Goal: Transaction & Acquisition: Purchase product/service

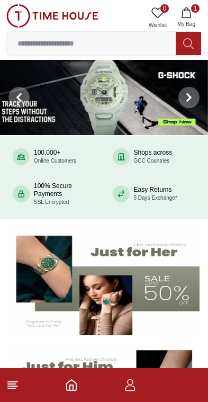
click at [131, 387] on icon "button" at bounding box center [130, 385] width 13 height 13
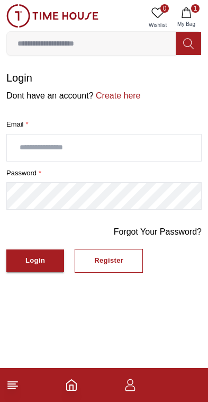
click at [76, 387] on icon "Home" at bounding box center [72, 385] width 10 height 11
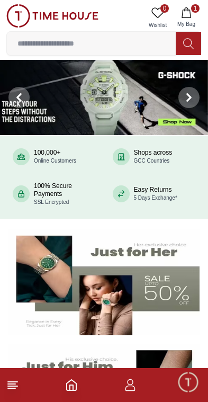
click at [19, 400] on footer "1" at bounding box center [104, 385] width 208 height 34
click at [14, 382] on line at bounding box center [13, 382] width 10 height 0
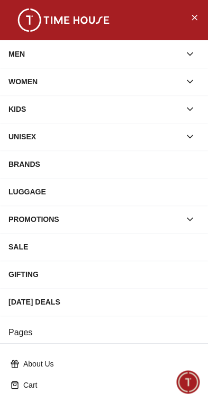
click at [198, 19] on icon "Close Menu" at bounding box center [194, 17] width 8 height 13
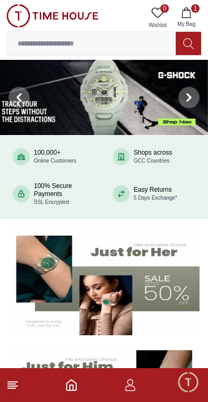
click at [195, 387] on span "Minimize live chat window" at bounding box center [188, 382] width 31 height 31
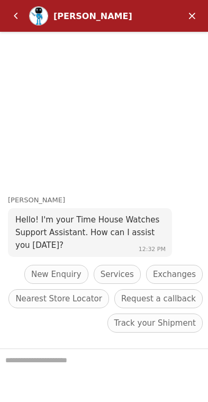
click at [16, 10] on em "Back" at bounding box center [15, 15] width 21 height 21
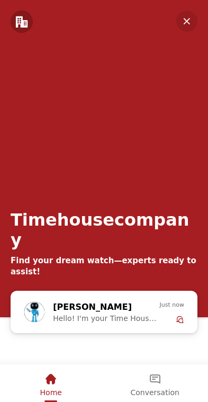
click at [188, 22] on em "Minimize" at bounding box center [187, 21] width 21 height 21
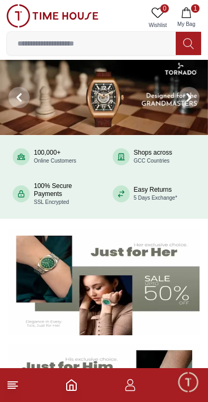
click at [50, 50] on input at bounding box center [91, 43] width 169 height 21
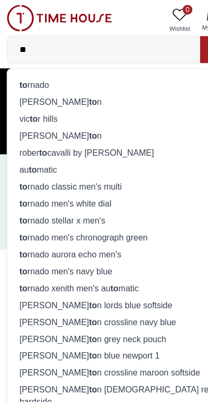
type input "*"
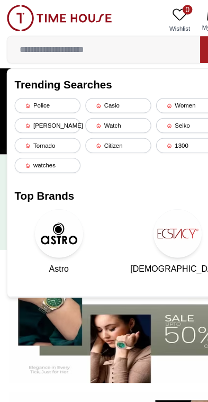
click at [25, 126] on icon at bounding box center [24, 127] width 5 height 5
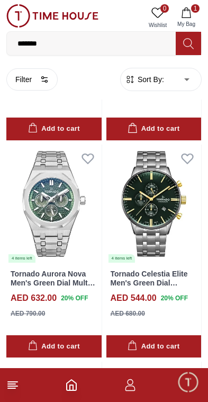
scroll to position [8031, 0]
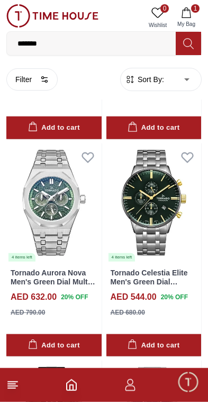
click at [161, 163] on img at bounding box center [154, 203] width 95 height 119
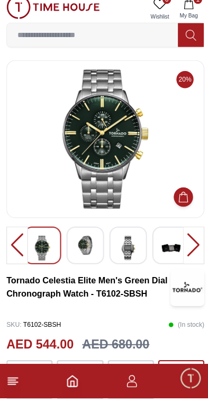
click at [125, 242] on img at bounding box center [126, 254] width 19 height 24
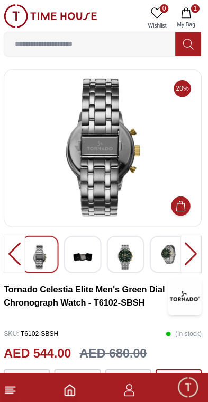
click at [190, 246] on div at bounding box center [191, 251] width 21 height 37
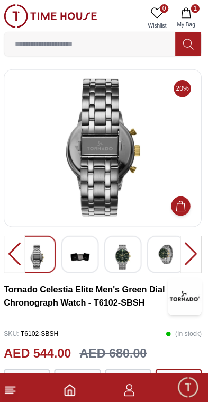
click at [121, 246] on img at bounding box center [123, 254] width 19 height 24
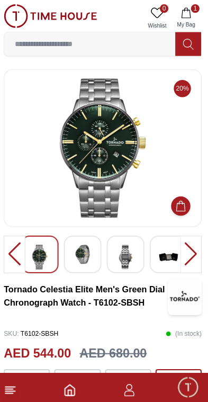
click at [166, 242] on img at bounding box center [169, 254] width 19 height 24
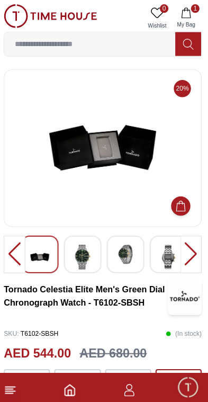
click at [124, 251] on img at bounding box center [126, 251] width 19 height 19
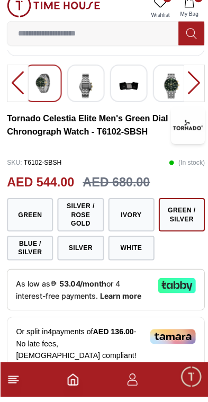
scroll to position [159, 0]
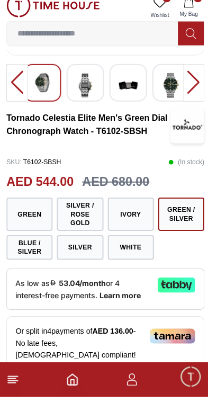
click at [77, 206] on button "Silver / Rose Gold" at bounding box center [79, 222] width 46 height 33
